Goal: Task Accomplishment & Management: Complete application form

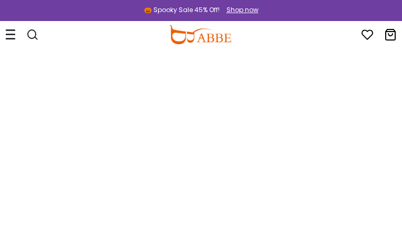
type input "********"
type input "*********"
type input "**********"
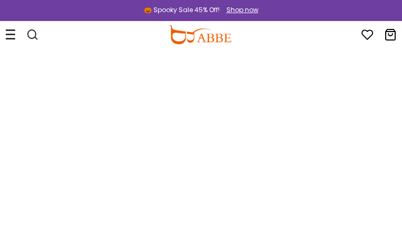
type input "**********"
